Goal: Transaction & Acquisition: Purchase product/service

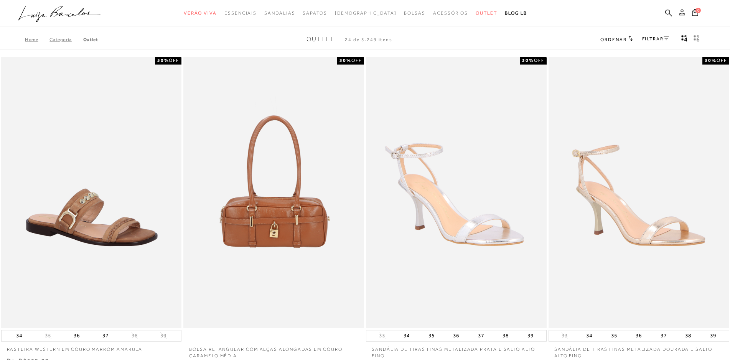
click at [664, 38] on icon at bounding box center [666, 38] width 5 height 4
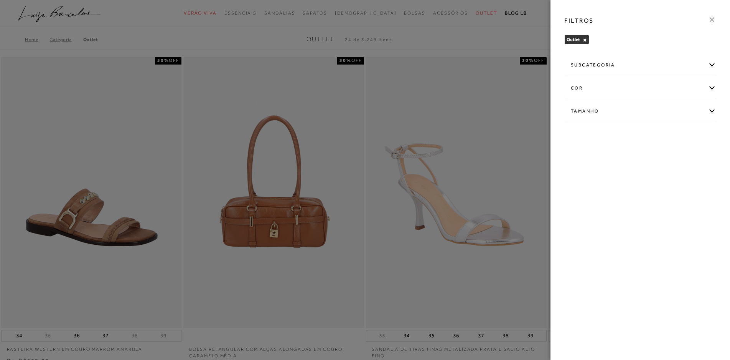
click at [612, 63] on div "subcategoria" at bounding box center [640, 65] width 151 height 20
click at [707, 132] on div "Tamanho" at bounding box center [640, 132] width 151 height 20
click at [581, 220] on span "39" at bounding box center [576, 218] width 11 height 6
click at [577, 220] on input "39" at bounding box center [573, 219] width 8 height 8
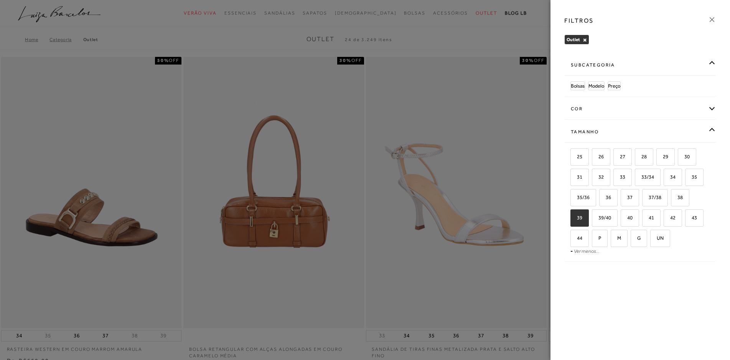
checkbox input "true"
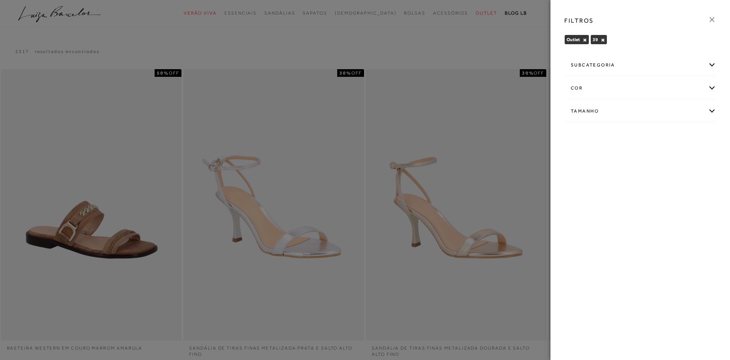
scroll to position [154, 0]
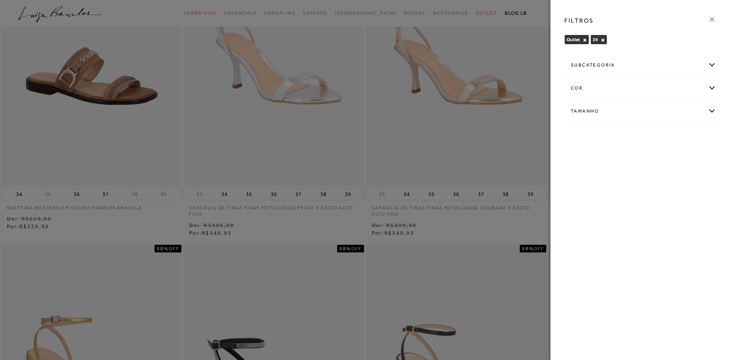
click at [713, 19] on icon at bounding box center [712, 19] width 8 height 8
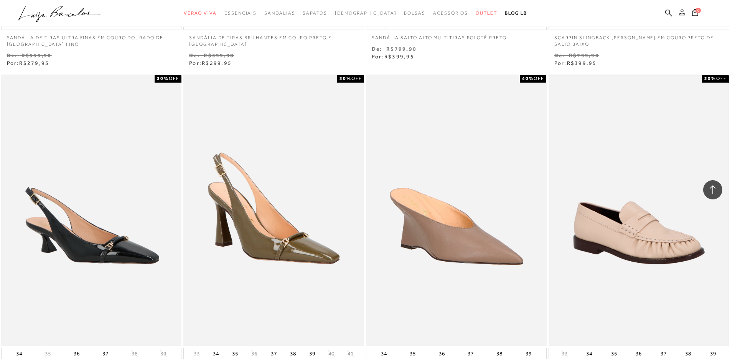
scroll to position [806, 0]
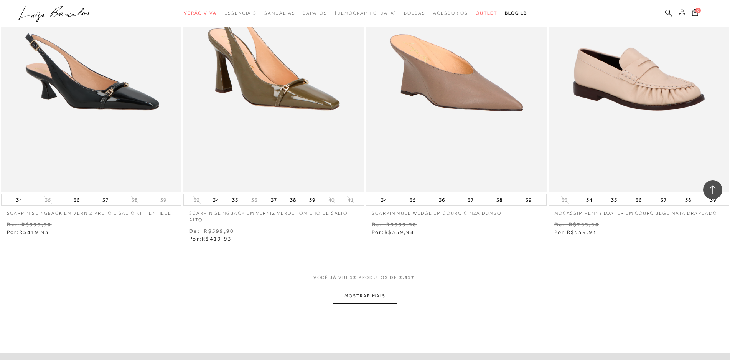
click at [388, 297] on button "MOSTRAR MAIS" at bounding box center [365, 295] width 64 height 15
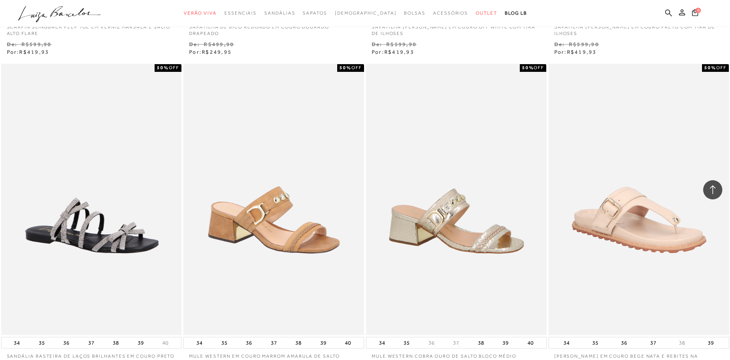
scroll to position [1804, 0]
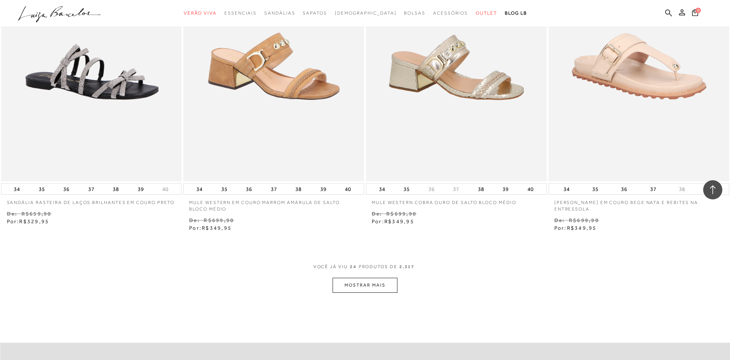
click at [365, 289] on button "MOSTRAR MAIS" at bounding box center [365, 284] width 64 height 15
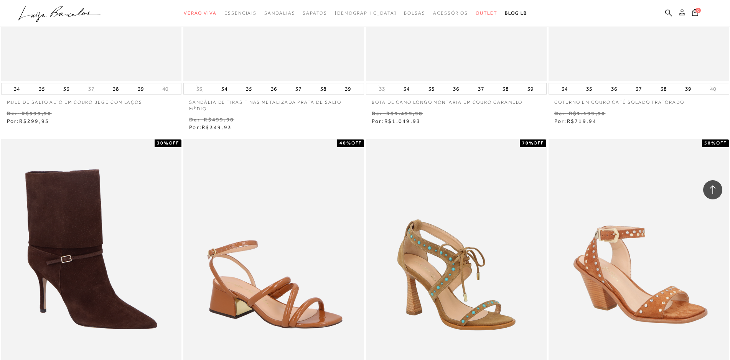
scroll to position [2792, 0]
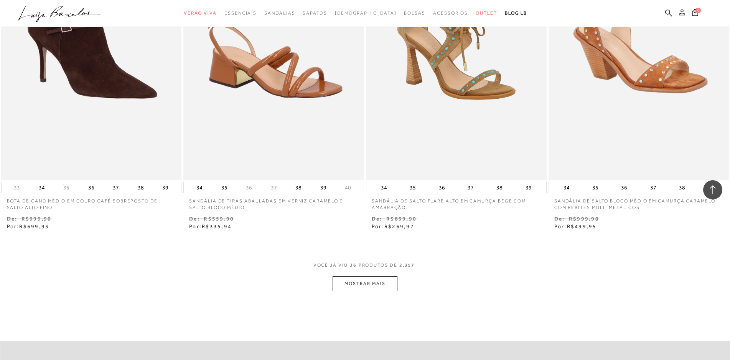
click at [364, 286] on button "MOSTRAR MAIS" at bounding box center [365, 283] width 64 height 15
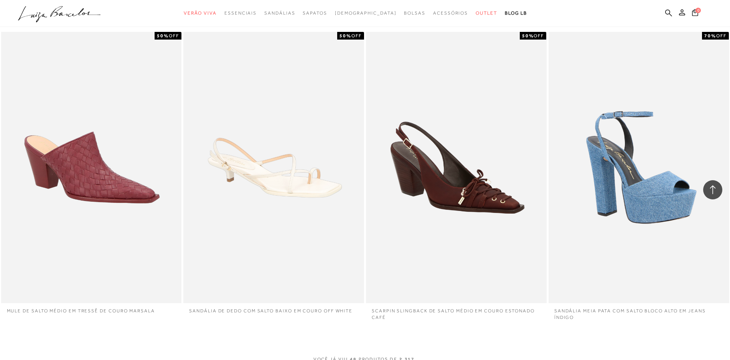
scroll to position [3752, 0]
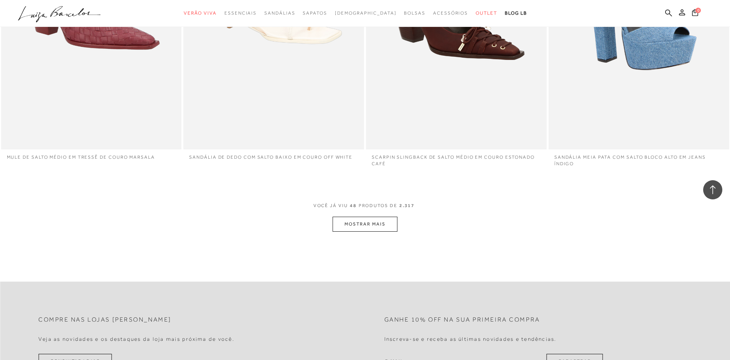
click at [373, 221] on button "MOSTRAR MAIS" at bounding box center [365, 223] width 64 height 15
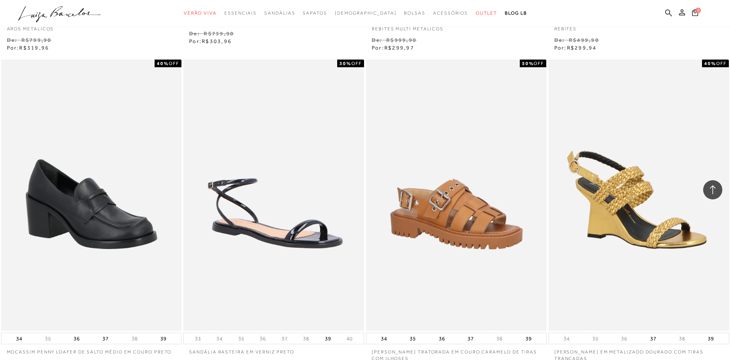
scroll to position [4807, 0]
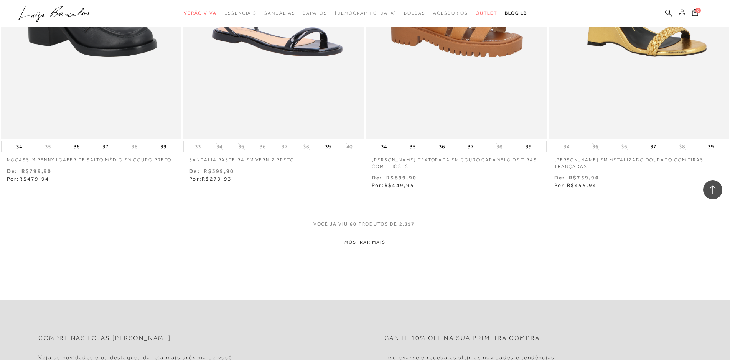
click at [352, 240] on button "MOSTRAR MAIS" at bounding box center [365, 241] width 64 height 15
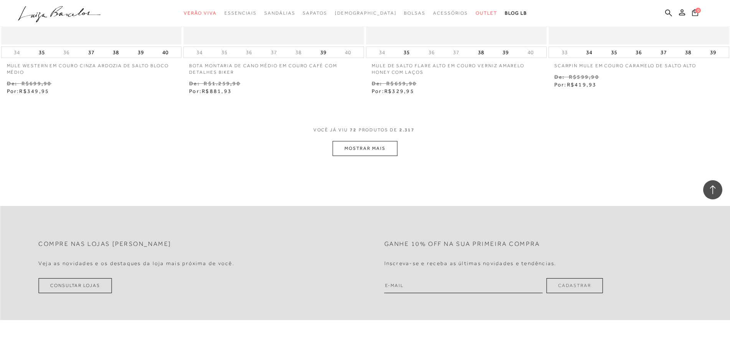
scroll to position [5959, 0]
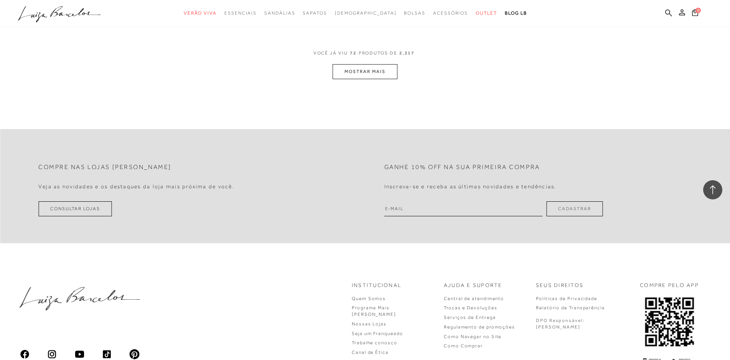
click at [366, 79] on button "MOSTRAR MAIS" at bounding box center [365, 71] width 64 height 15
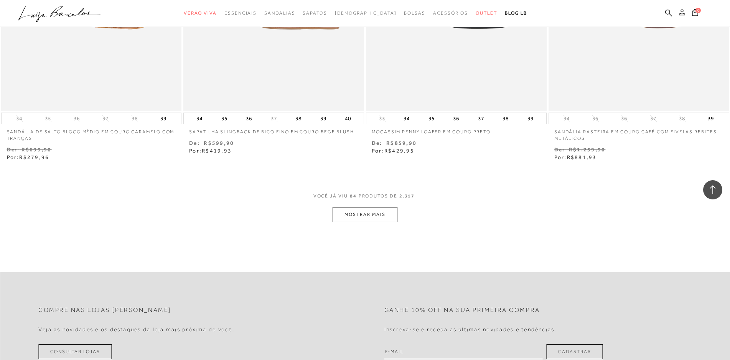
scroll to position [6918, 0]
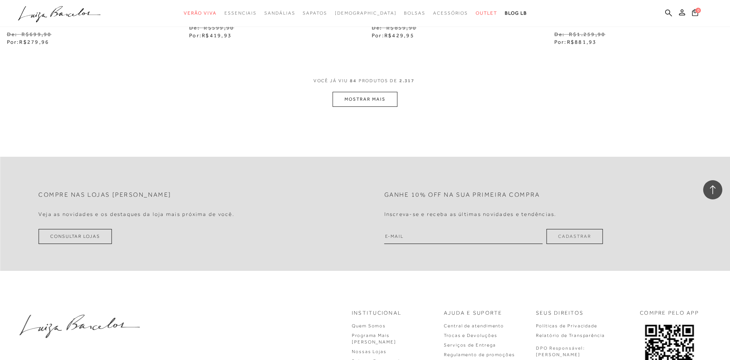
click at [368, 107] on button "MOSTRAR MAIS" at bounding box center [365, 99] width 64 height 15
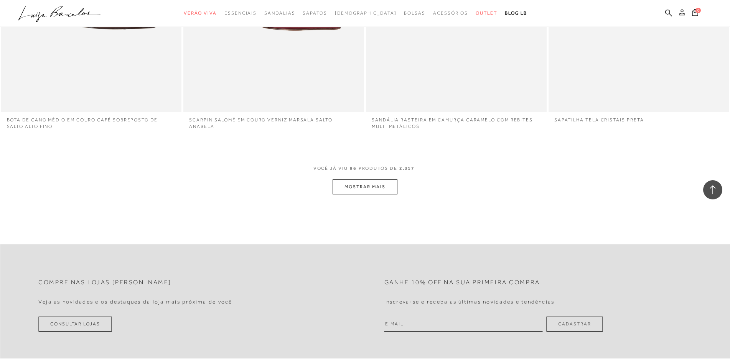
scroll to position [7839, 0]
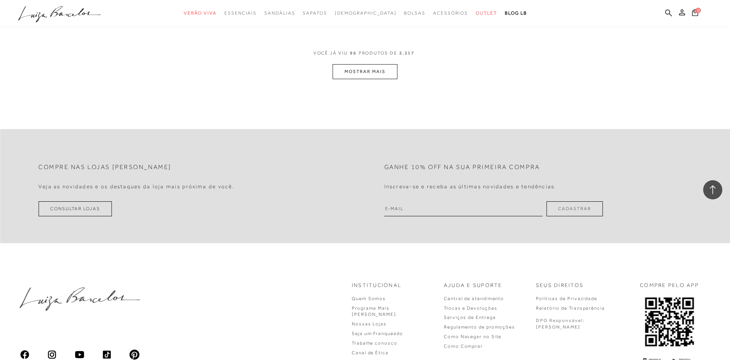
click at [366, 79] on button "MOSTRAR MAIS" at bounding box center [365, 71] width 64 height 15
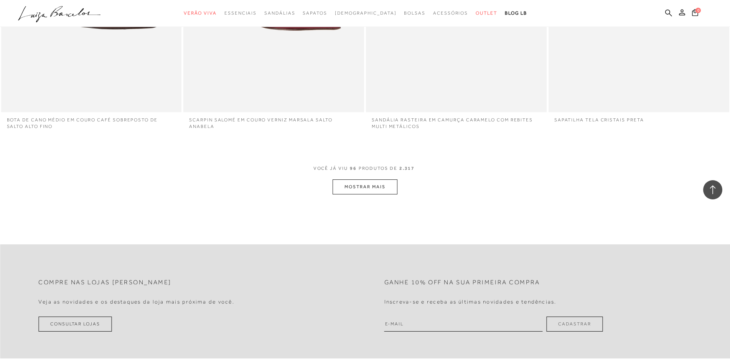
click at [366, 194] on button "MOSTRAR MAIS" at bounding box center [365, 186] width 64 height 15
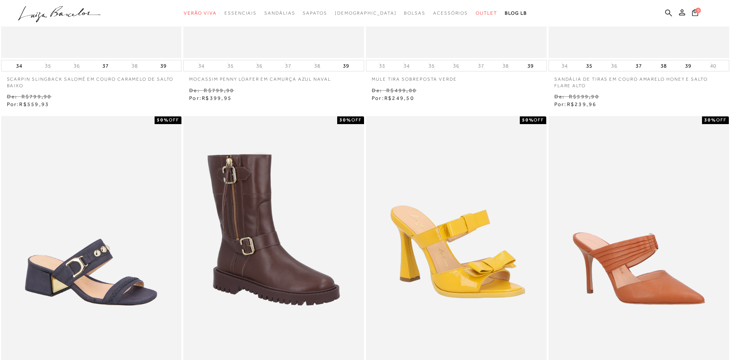
scroll to position [0, 0]
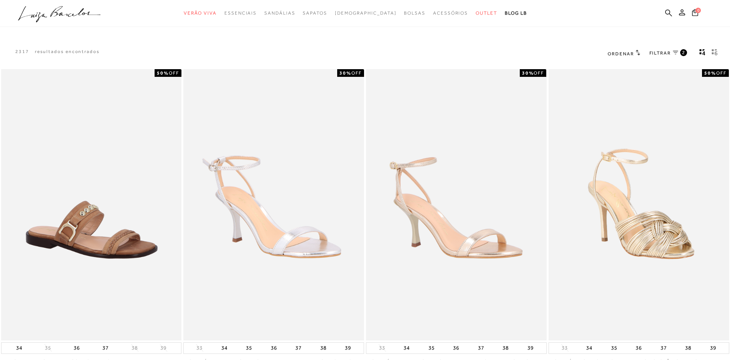
click at [682, 55] on div "2" at bounding box center [683, 52] width 7 height 7
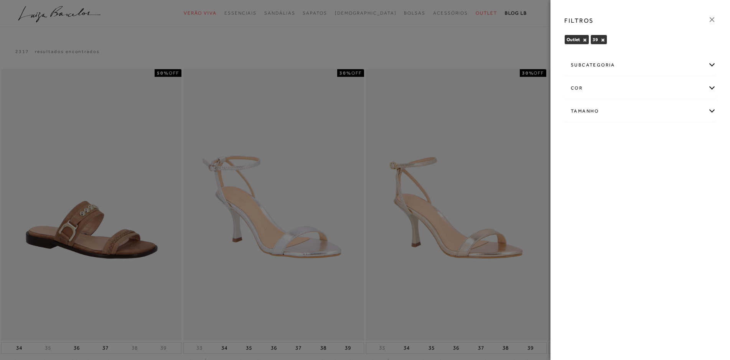
click at [710, 65] on div "subcategoria" at bounding box center [640, 65] width 151 height 20
click at [711, 107] on div "cor" at bounding box center [640, 109] width 151 height 20
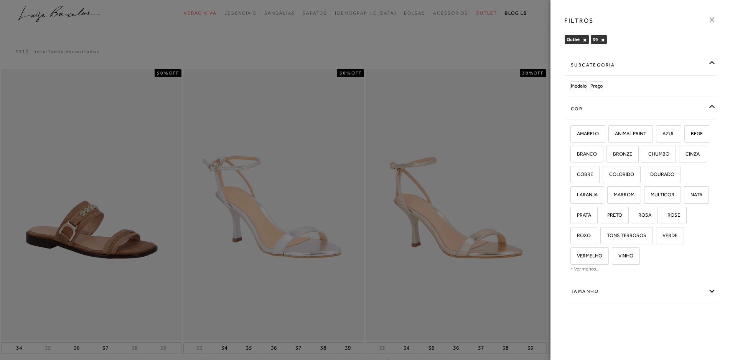
click at [553, 166] on div "FILTROS Outlet × 39 × Limpar todos os refinamentos subcategoria Modelo Preço co…" at bounding box center [641, 180] width 180 height 360
click at [711, 292] on div "Tamanho" at bounding box center [640, 291] width 151 height 20
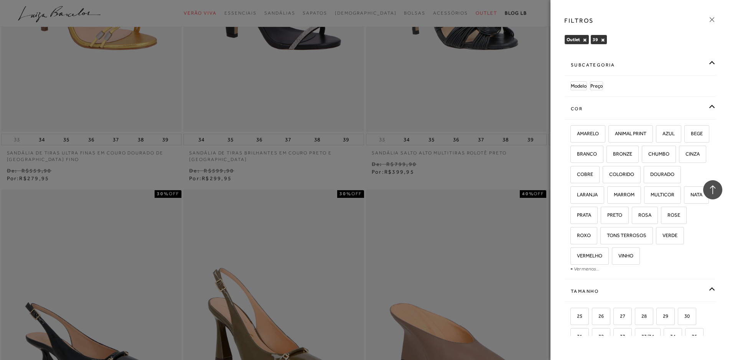
drag, startPoint x: 670, startPoint y: 313, endPoint x: 610, endPoint y: 65, distance: 254.7
click at [610, 65] on div "subcategoria" at bounding box center [640, 65] width 151 height 20
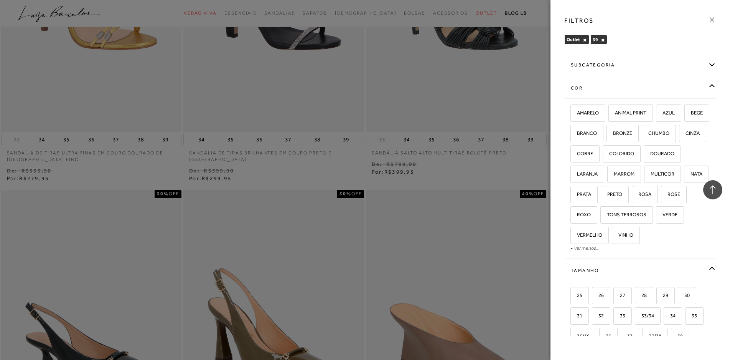
click at [610, 65] on div "subcategoria" at bounding box center [640, 65] width 151 height 20
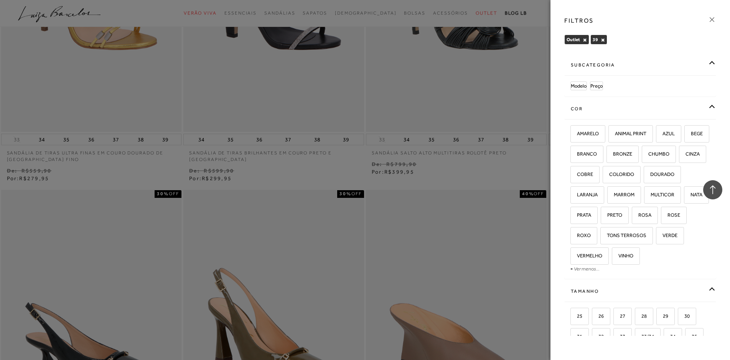
click at [704, 63] on div "subcategoria" at bounding box center [640, 65] width 151 height 20
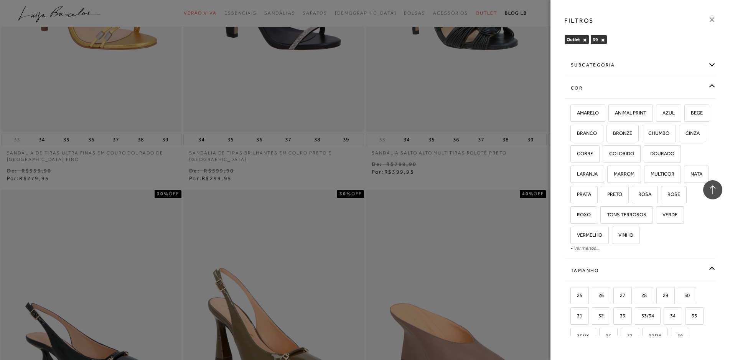
click at [704, 63] on div "subcategoria" at bounding box center [640, 65] width 151 height 20
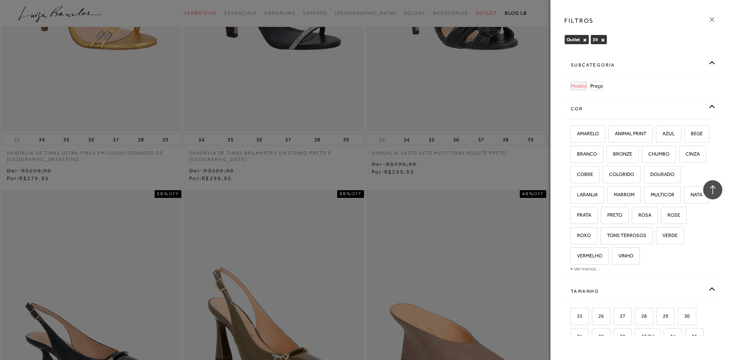
click at [581, 88] on span "Modelo" at bounding box center [579, 86] width 16 height 6
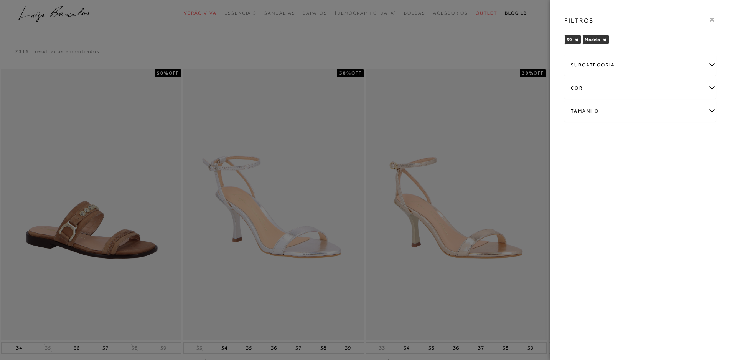
click at [611, 66] on div "subcategoria" at bounding box center [640, 65] width 151 height 20
click at [595, 84] on span "Mules" at bounding box center [593, 86] width 13 height 6
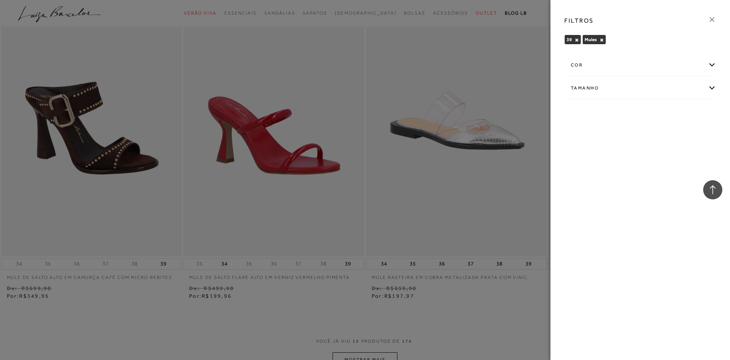
scroll to position [806, 0]
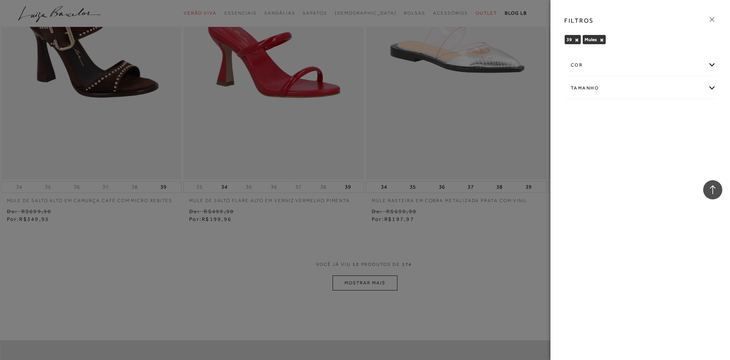
click at [366, 282] on div at bounding box center [365, 180] width 730 height 360
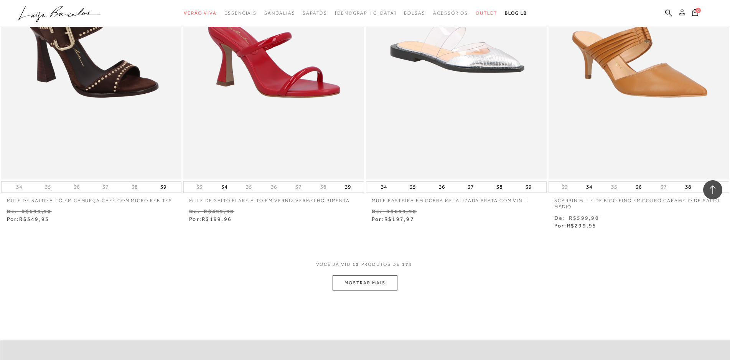
click at [366, 282] on button "MOSTRAR MAIS" at bounding box center [365, 282] width 64 height 15
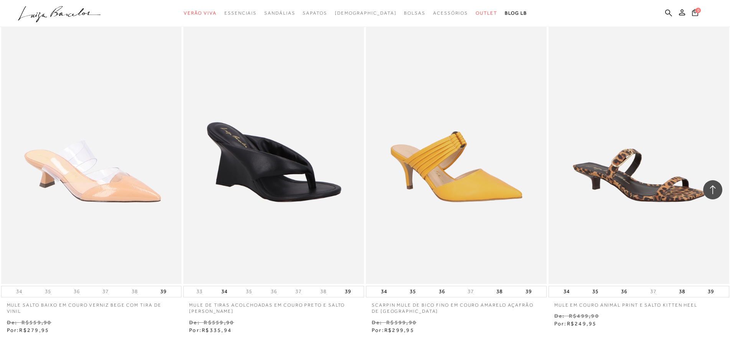
scroll to position [1919, 0]
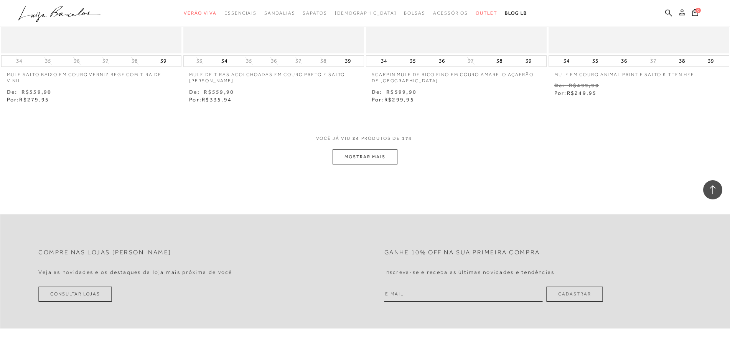
click at [374, 158] on button "MOSTRAR MAIS" at bounding box center [365, 156] width 64 height 15
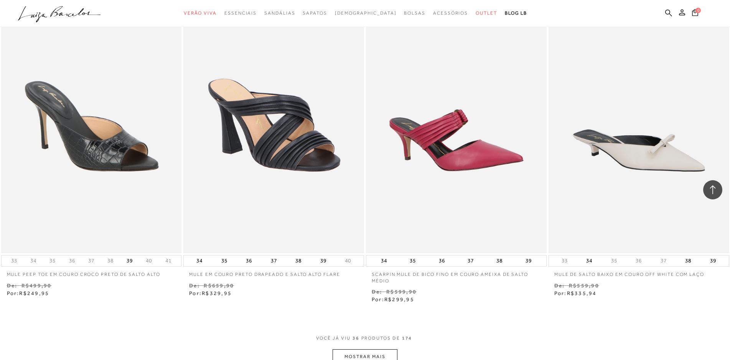
scroll to position [2892, 0]
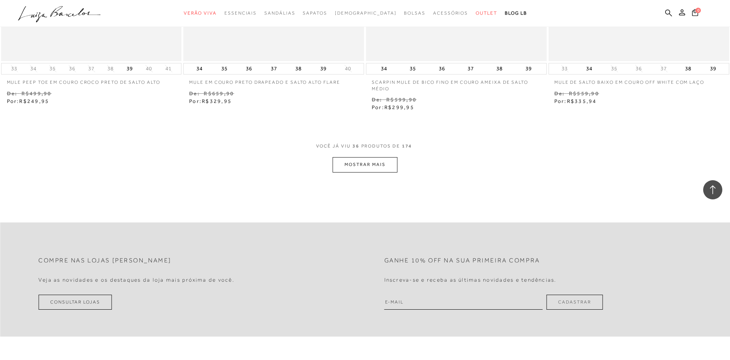
click at [367, 159] on button "MOSTRAR MAIS" at bounding box center [365, 164] width 64 height 15
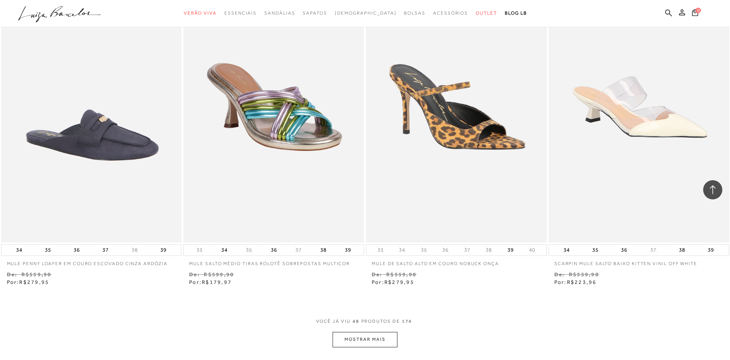
scroll to position [3889, 0]
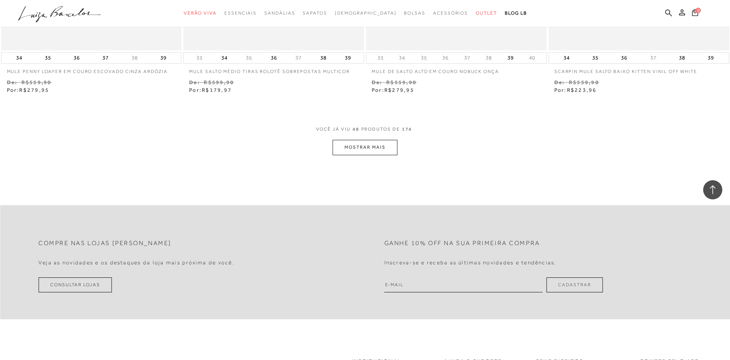
click at [368, 141] on button "MOSTRAR MAIS" at bounding box center [365, 147] width 64 height 15
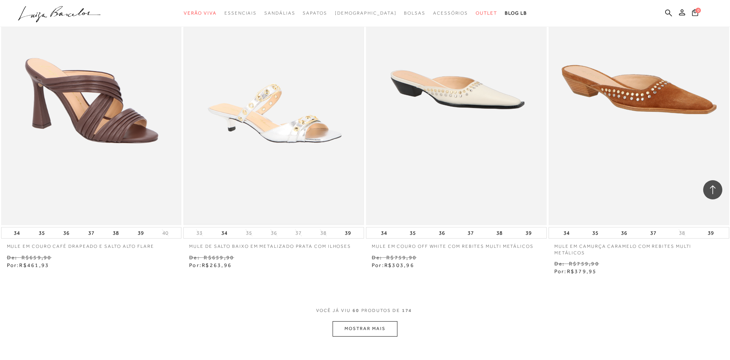
scroll to position [4849, 0]
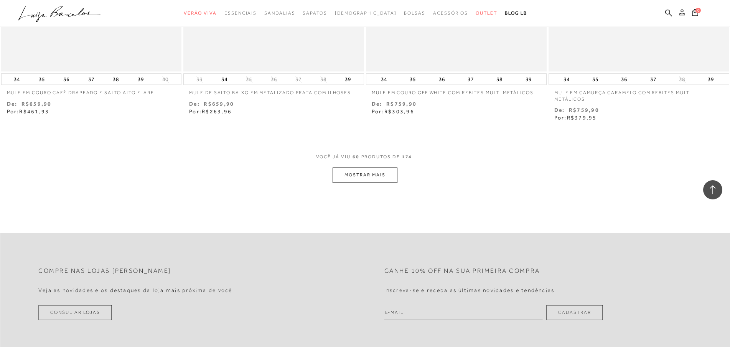
click at [353, 170] on button "MOSTRAR MAIS" at bounding box center [365, 174] width 64 height 15
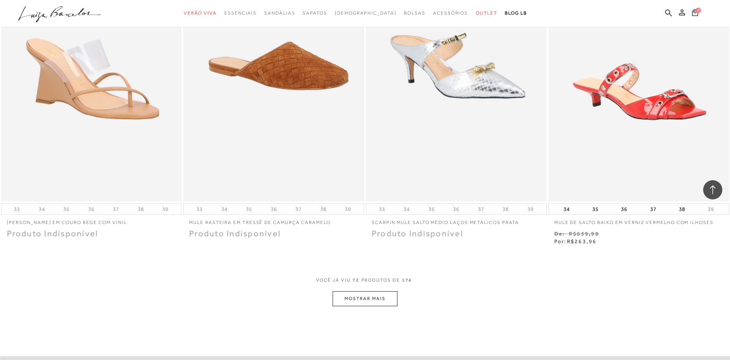
scroll to position [5885, 0]
